Goal: Task Accomplishment & Management: Manage account settings

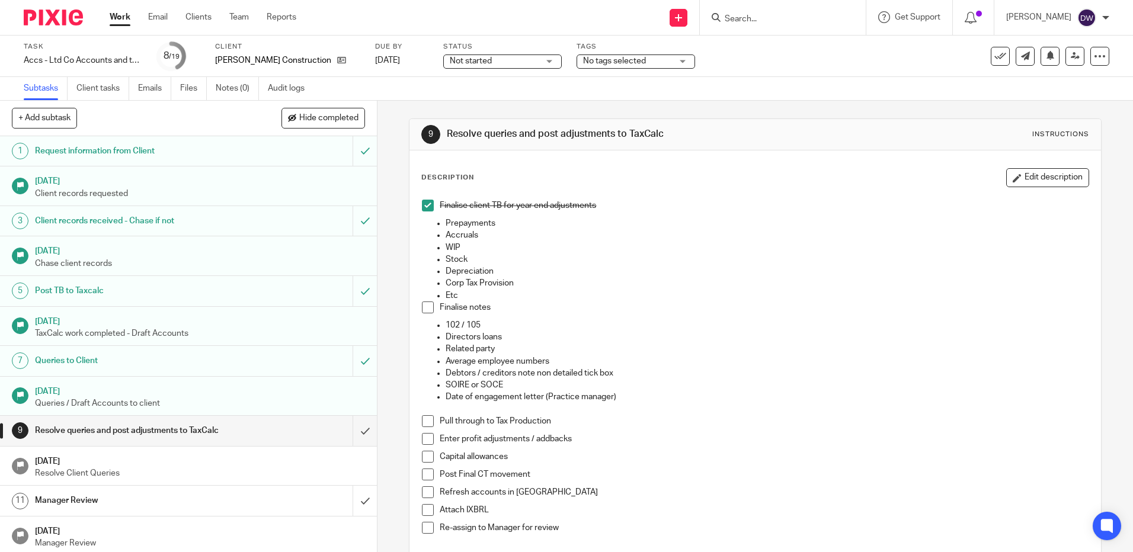
click at [124, 14] on link "Work" at bounding box center [120, 17] width 21 height 12
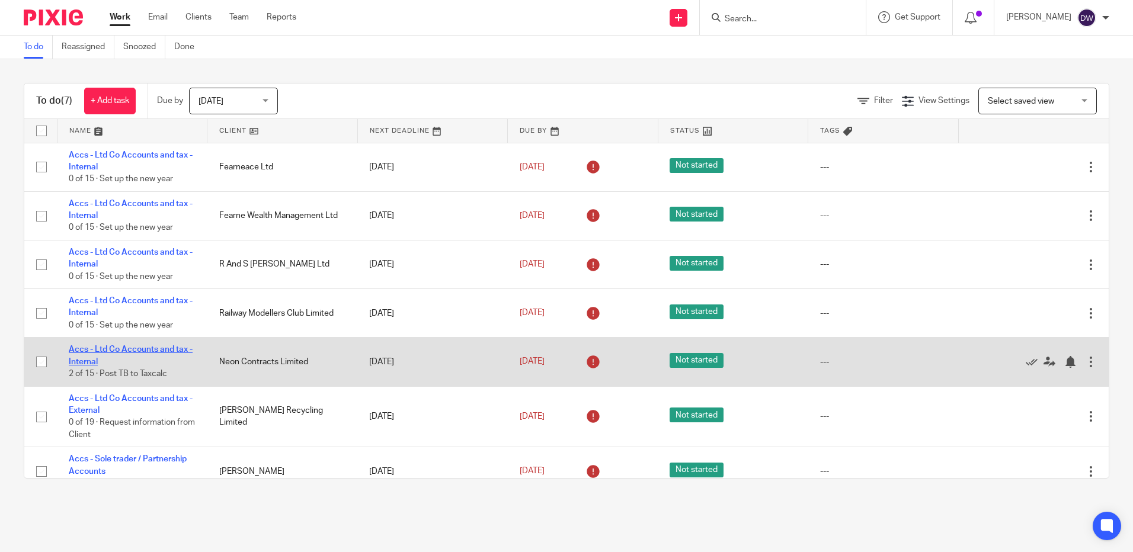
click at [127, 346] on link "Accs - Ltd Co Accounts and tax - Internal" at bounding box center [131, 356] width 124 height 20
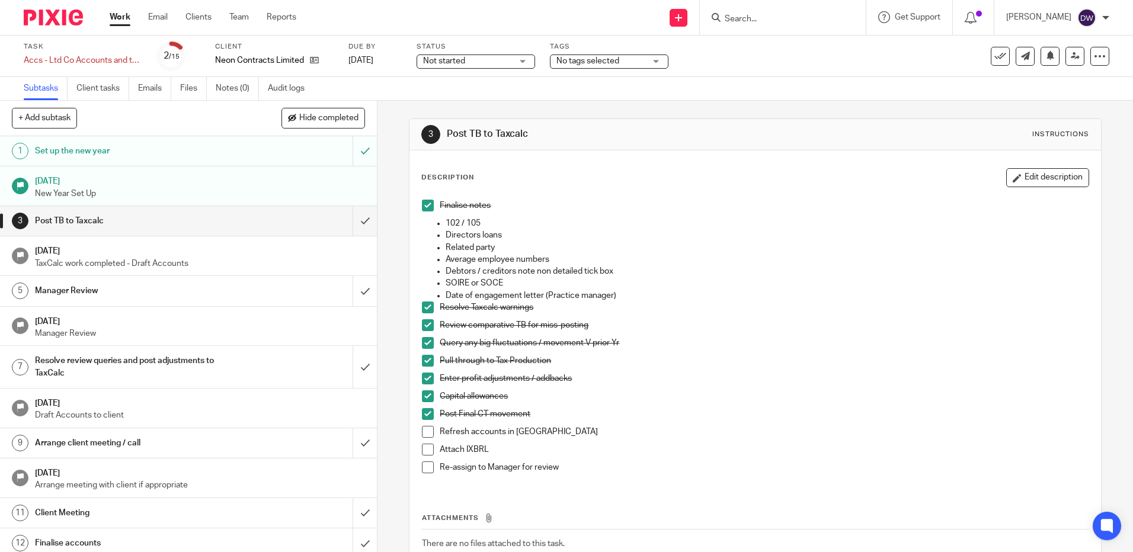
click at [427, 430] on span at bounding box center [428, 432] width 12 height 12
click at [426, 448] on span at bounding box center [428, 450] width 12 height 12
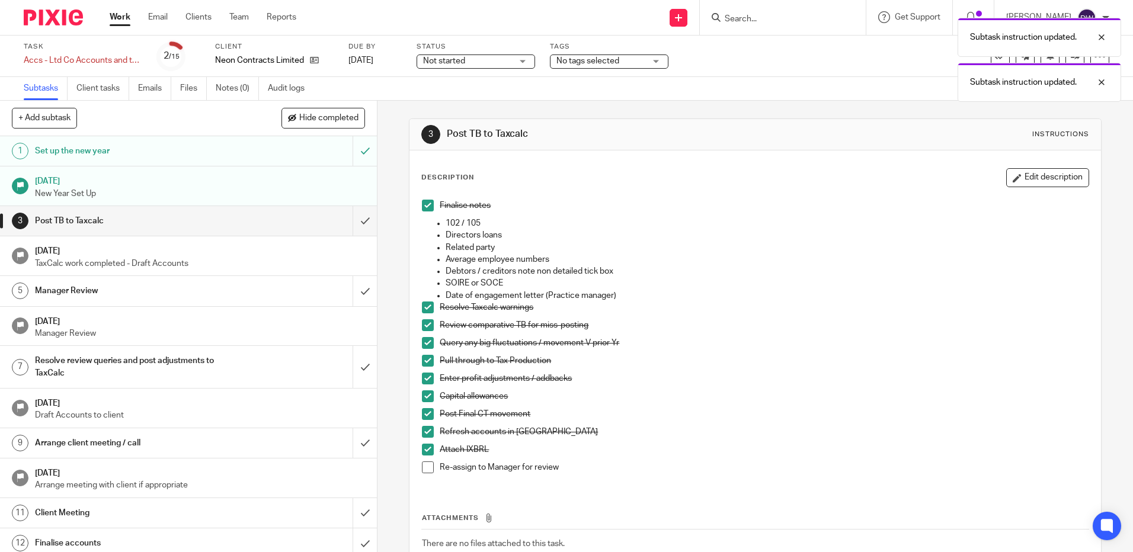
click at [423, 471] on span at bounding box center [428, 468] width 12 height 12
click at [362, 225] on input "submit" at bounding box center [188, 221] width 377 height 30
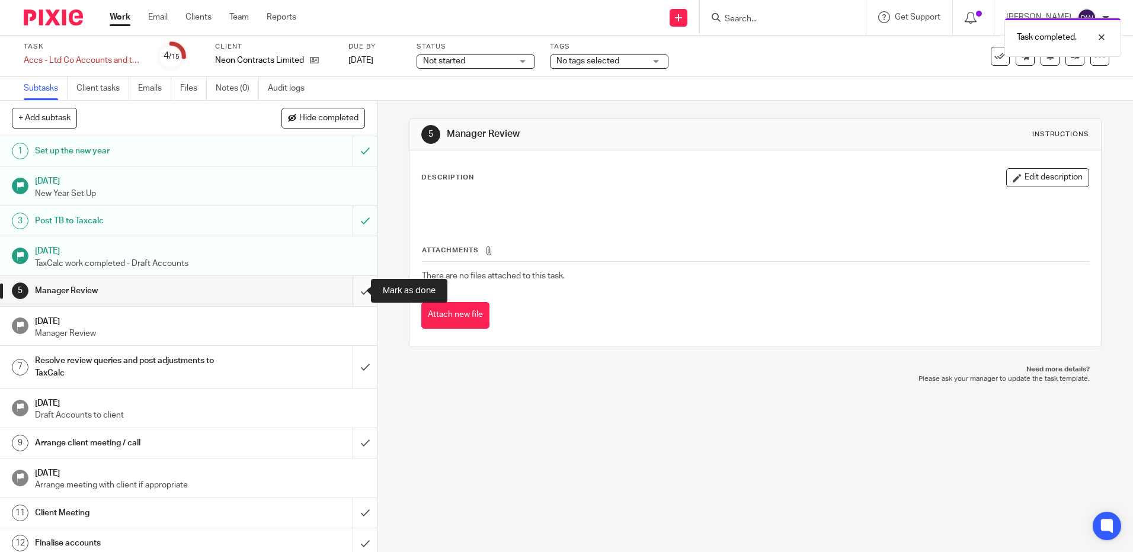
click at [358, 289] on input "submit" at bounding box center [188, 291] width 377 height 30
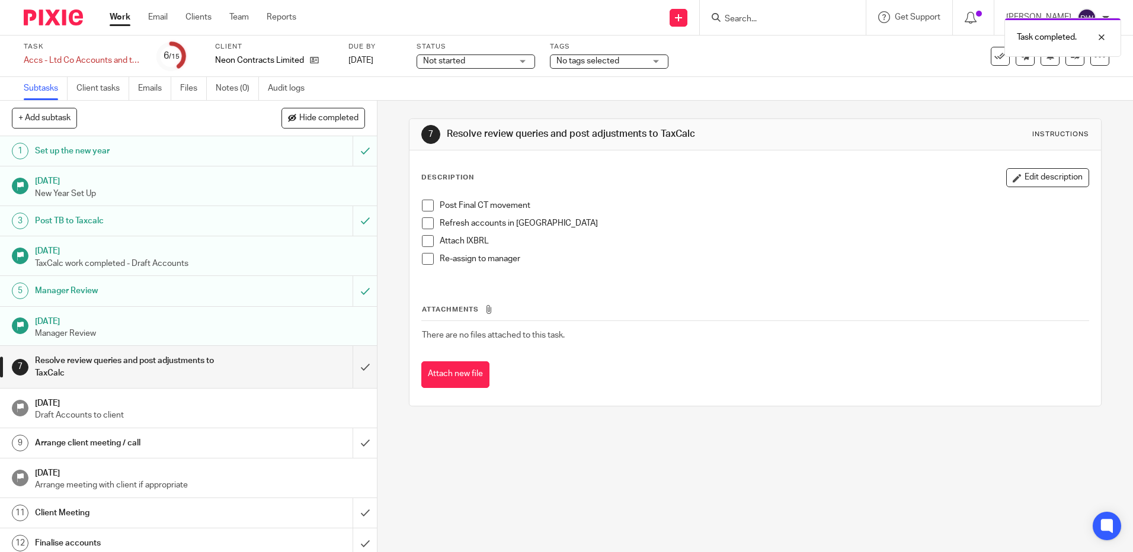
click at [117, 21] on link "Work" at bounding box center [120, 17] width 21 height 12
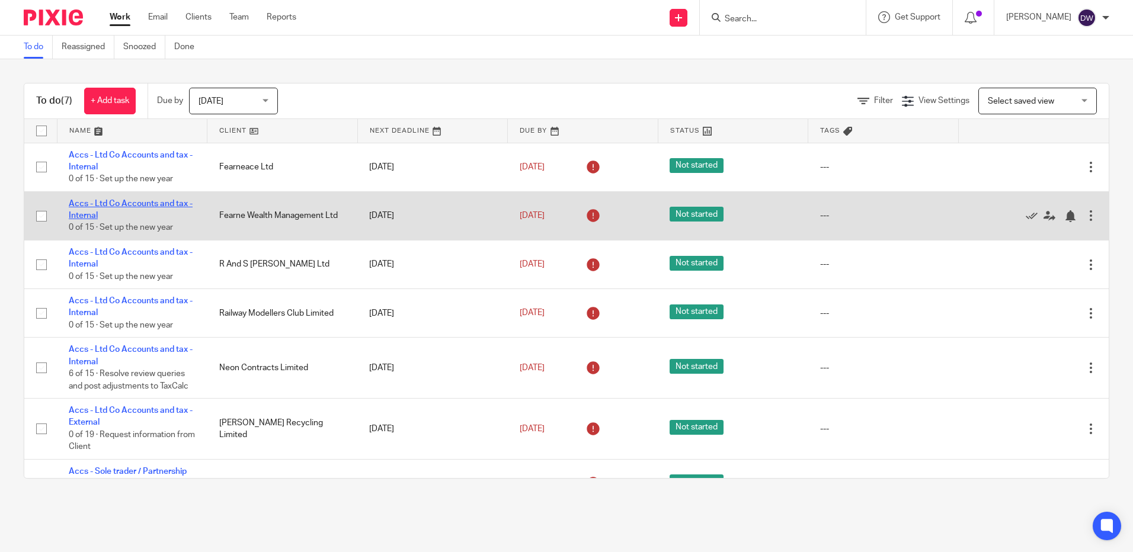
click at [161, 203] on link "Accs - Ltd Co Accounts and tax - Internal" at bounding box center [131, 210] width 124 height 20
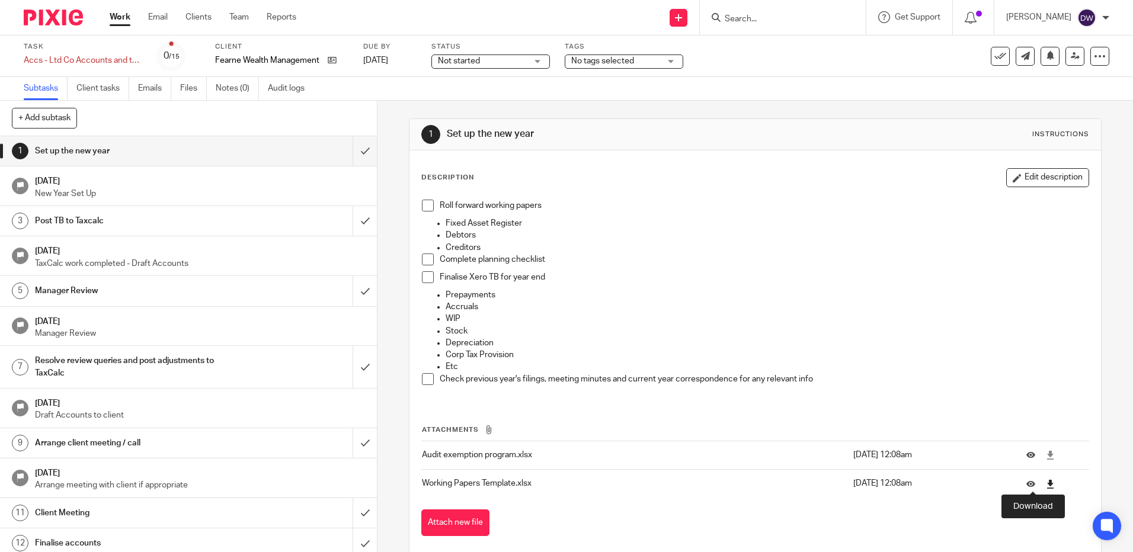
click at [1046, 484] on icon at bounding box center [1050, 484] width 9 height 9
